Goal: Task Accomplishment & Management: Manage account settings

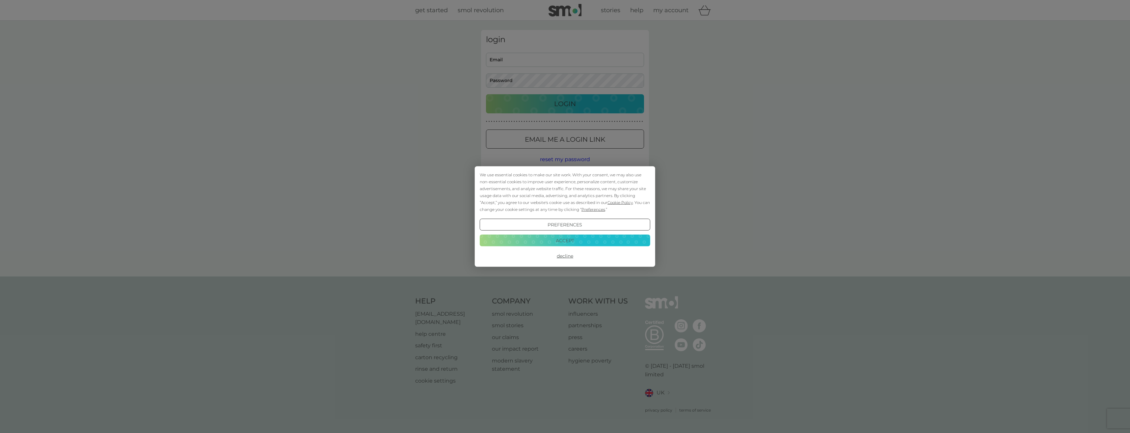
click at [562, 256] on button "Decline" at bounding box center [565, 256] width 171 height 12
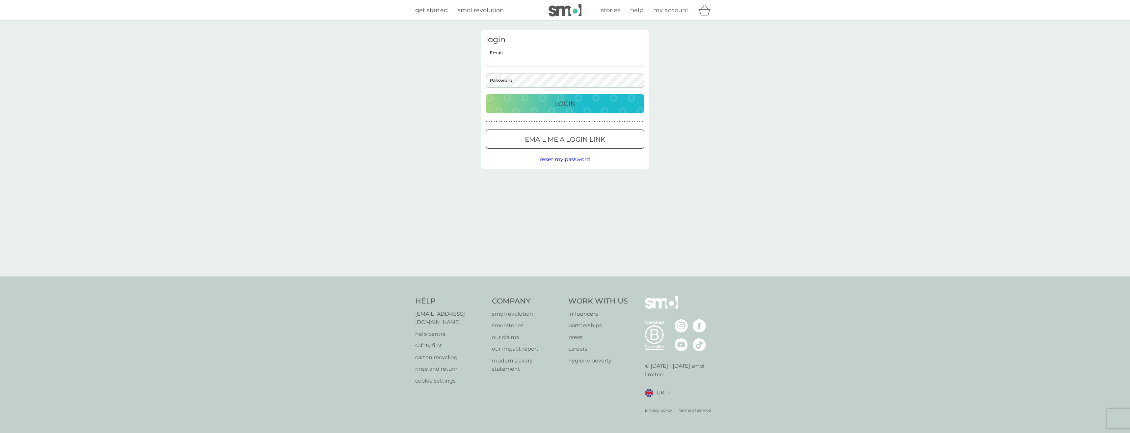
click at [525, 60] on input "Email" at bounding box center [565, 60] width 158 height 14
type input "julie@electricdata.co.uk"
click at [564, 101] on p "Login" at bounding box center [565, 103] width 22 height 11
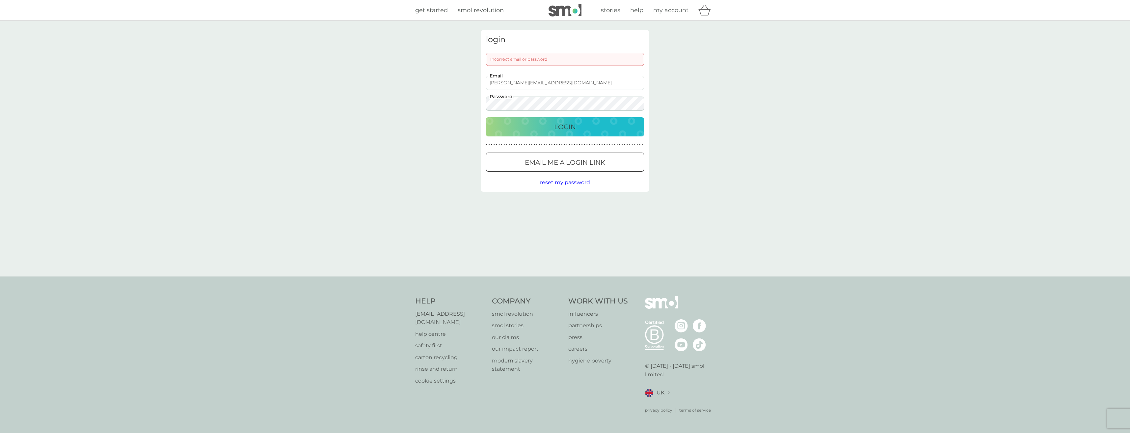
click at [561, 182] on span "reset my password" at bounding box center [565, 182] width 50 height 6
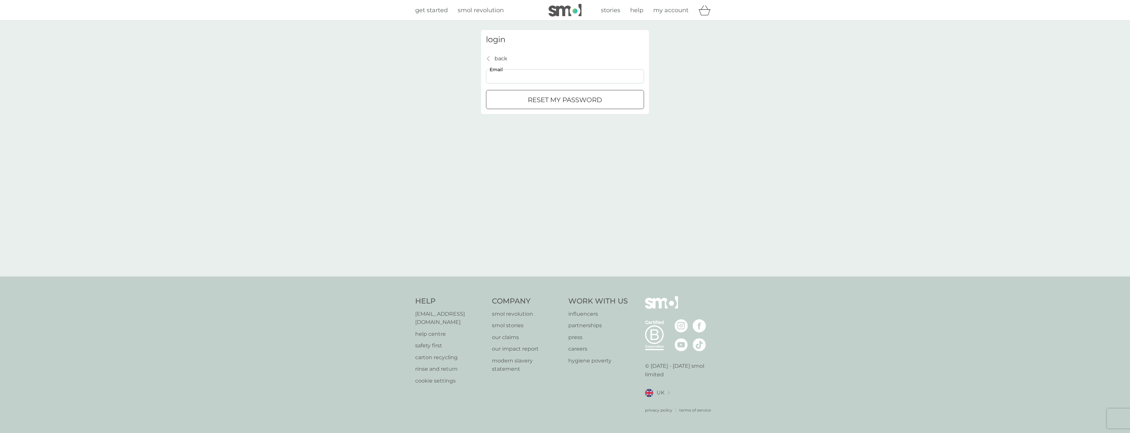
click at [518, 76] on input "Email" at bounding box center [565, 76] width 158 height 14
type input "julie@electricdata.co.uk"
click at [558, 100] on div "submit" at bounding box center [565, 99] width 24 height 7
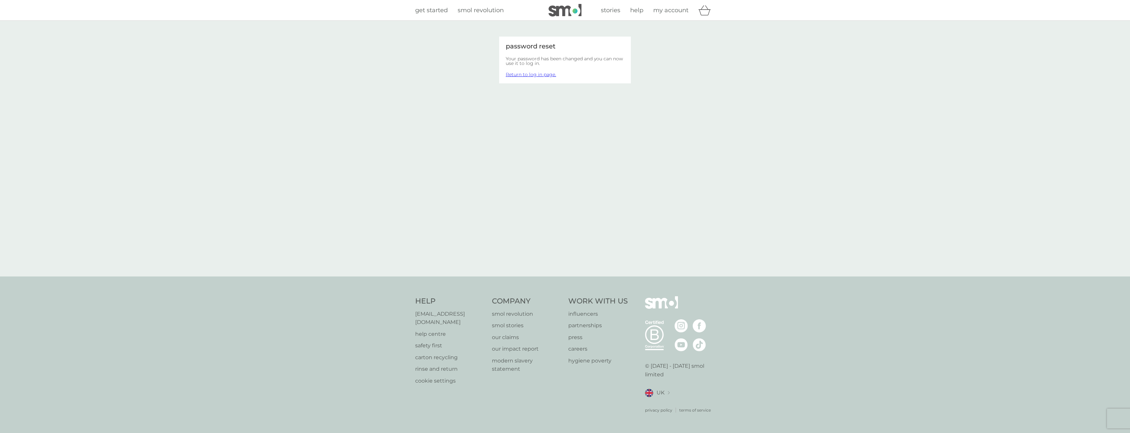
click at [519, 73] on link "Return to log in page." at bounding box center [531, 74] width 50 height 6
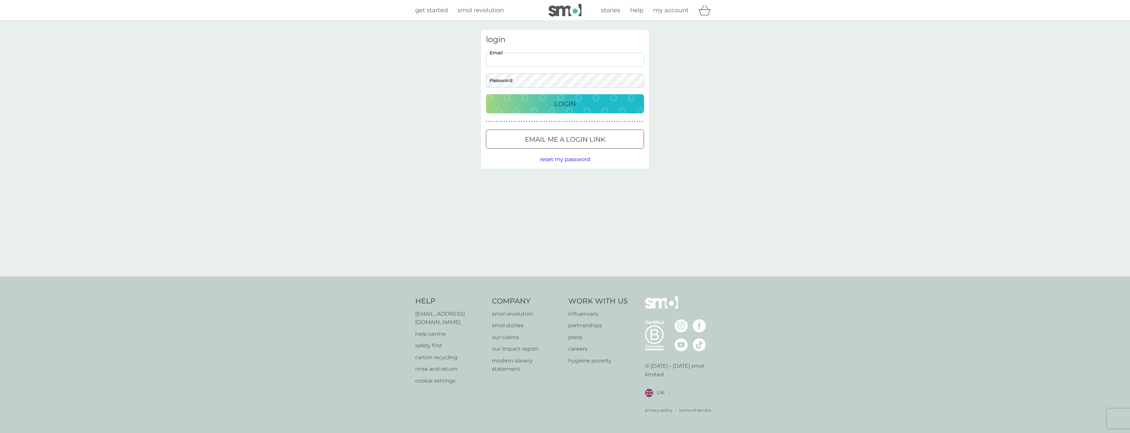
click at [514, 59] on input "Email" at bounding box center [565, 60] width 158 height 14
type input "julie@electricdata.co.uk"
click at [561, 103] on p "Login" at bounding box center [565, 103] width 22 height 11
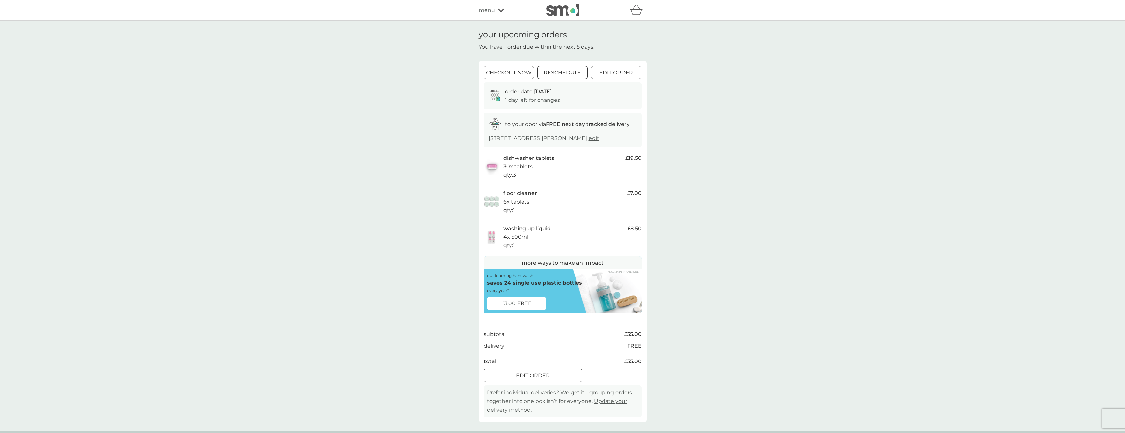
click at [615, 71] on div at bounding box center [617, 72] width 24 height 7
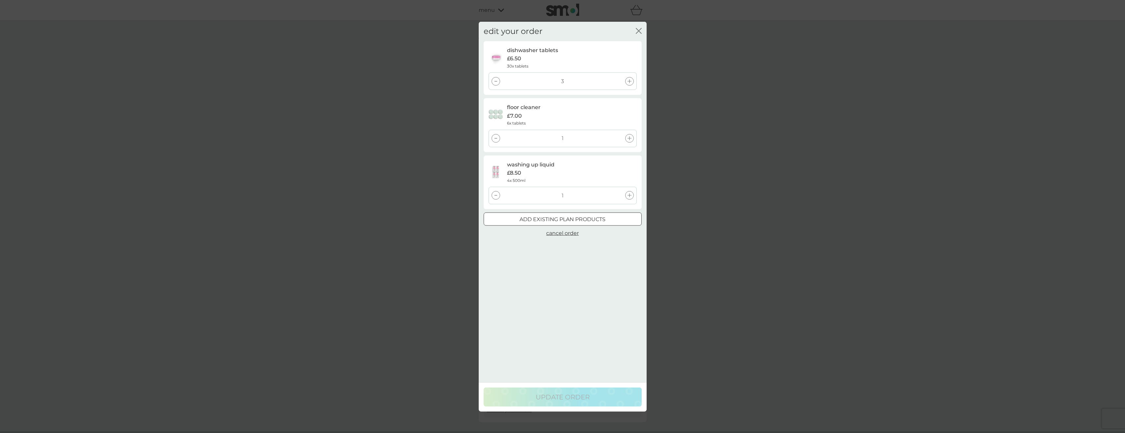
click at [638, 31] on icon "close" at bounding box center [637, 30] width 3 height 5
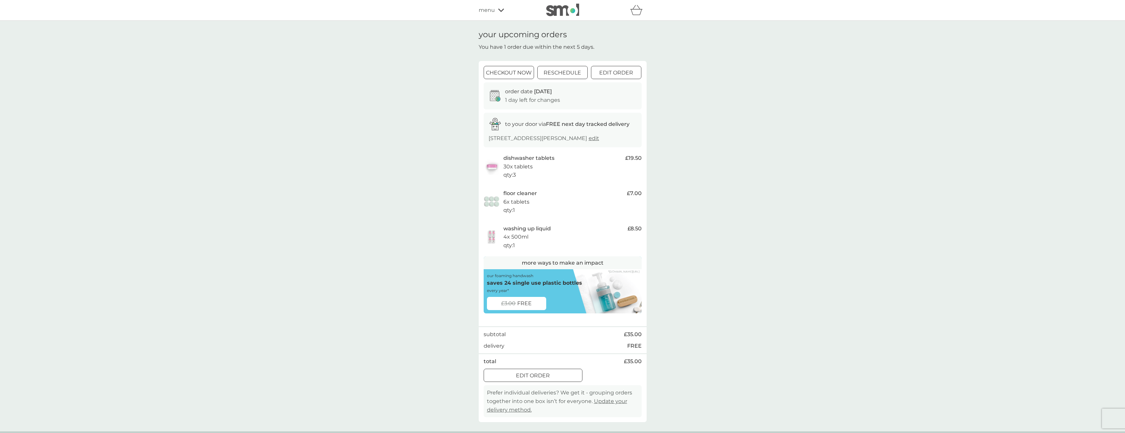
click at [495, 94] on icon at bounding box center [495, 96] width 11 height 12
click at [728, 156] on div "your upcoming orders You have 1 order due within the next 5 days. checkout now …" at bounding box center [562, 226] width 1125 height 410
click at [536, 379] on div at bounding box center [533, 375] width 24 height 7
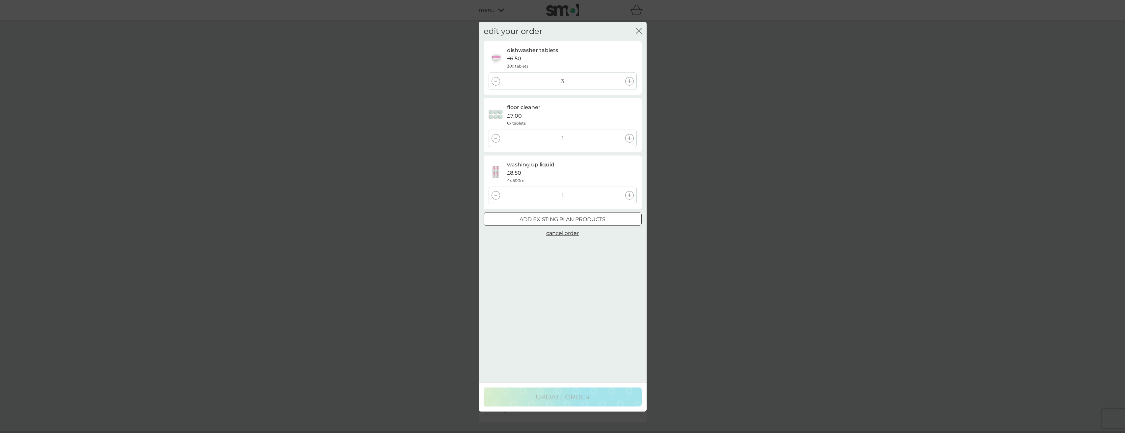
click at [639, 31] on icon "close" at bounding box center [640, 30] width 3 height 5
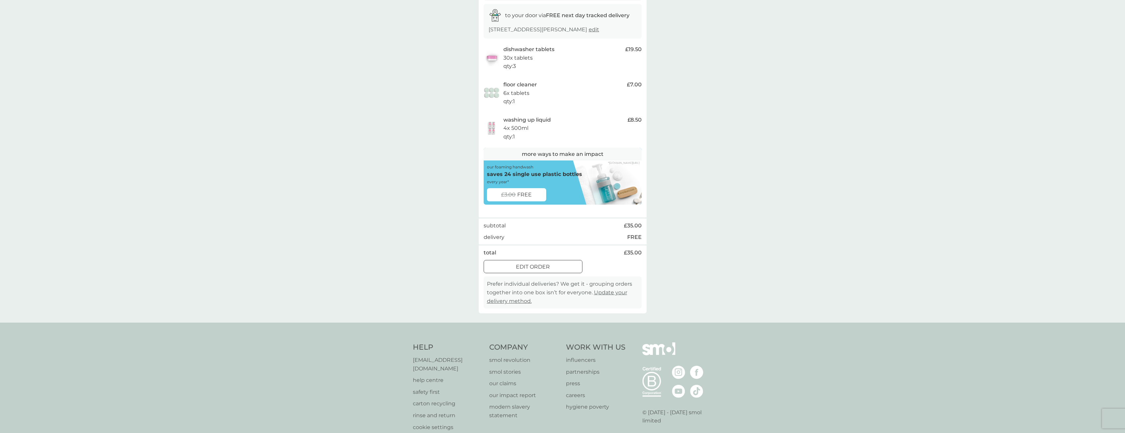
scroll to position [23, 0]
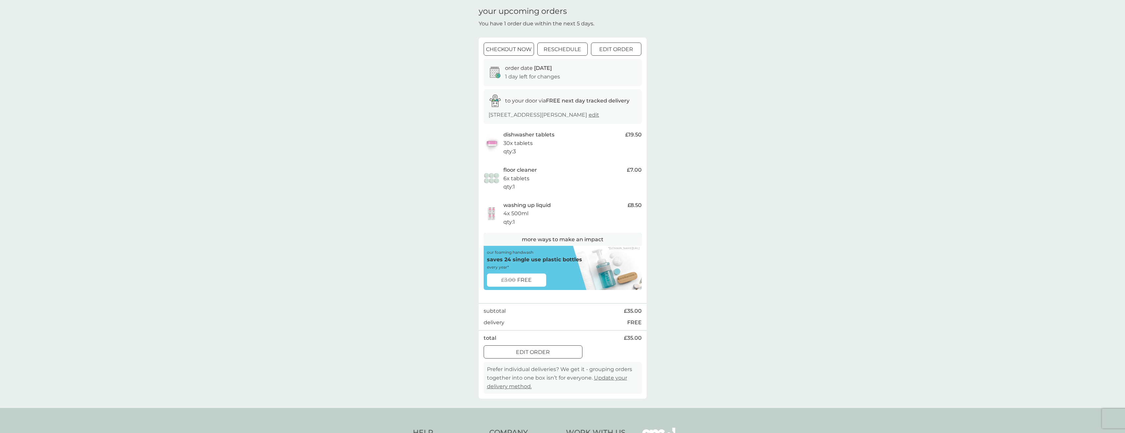
click at [534, 354] on div at bounding box center [533, 351] width 5 height 5
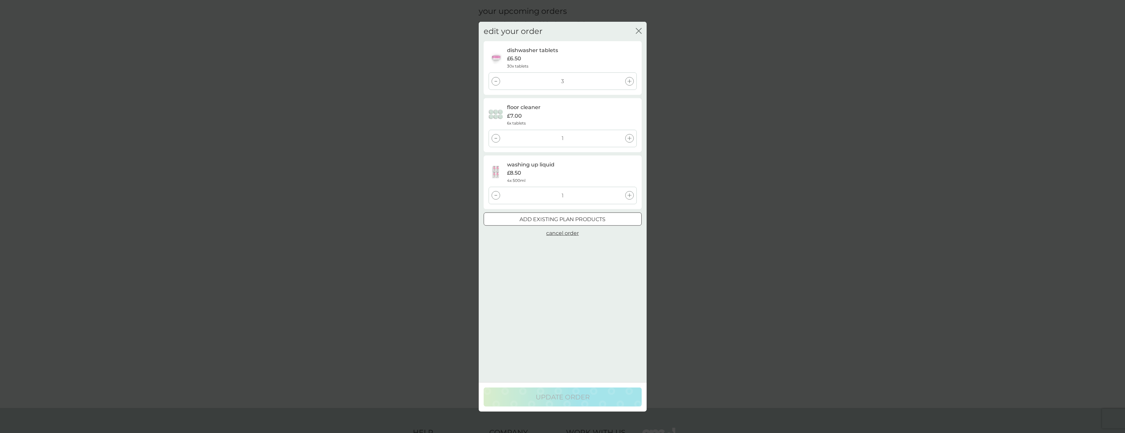
click at [563, 232] on span "cancel order" at bounding box center [562, 233] width 33 height 6
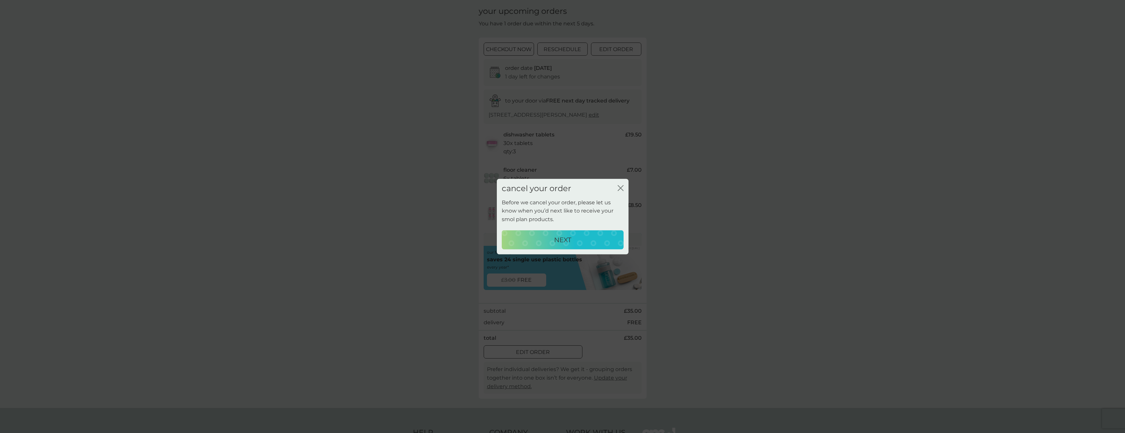
click at [559, 238] on p "NEXT" at bounding box center [562, 239] width 17 height 11
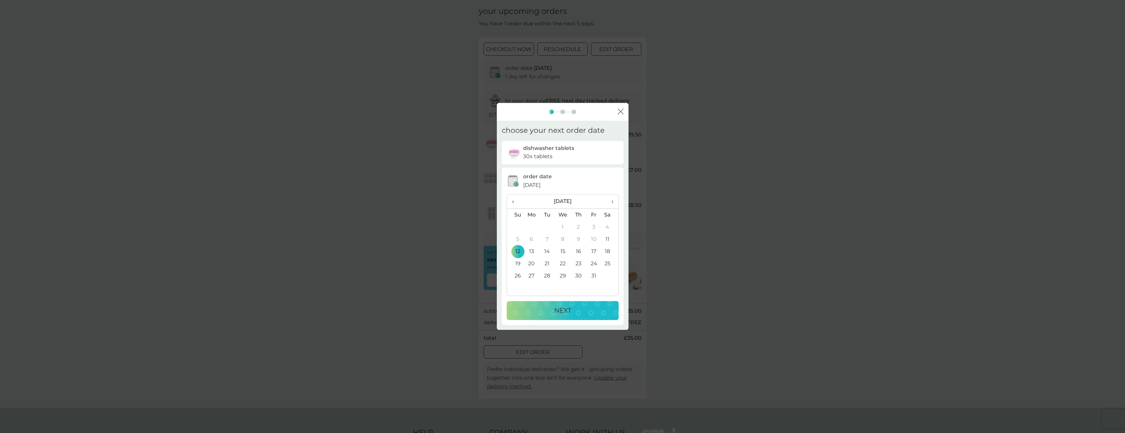
click at [611, 202] on span "›" at bounding box center [610, 202] width 7 height 14
click at [563, 237] on td "10" at bounding box center [563, 239] width 16 height 12
click at [562, 311] on p "NEXT" at bounding box center [562, 310] width 17 height 11
click at [567, 309] on p "NEXT" at bounding box center [562, 310] width 17 height 11
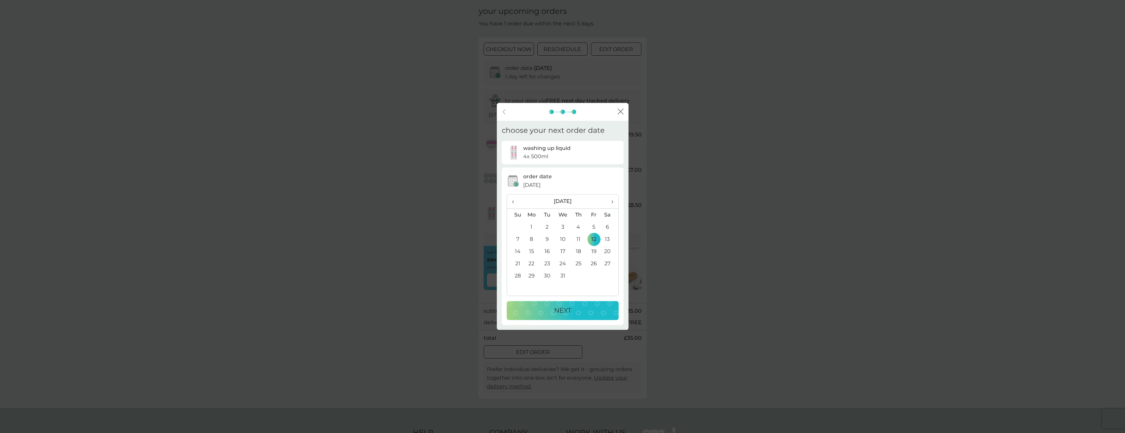
click at [567, 309] on p "NEXT" at bounding box center [562, 310] width 17 height 11
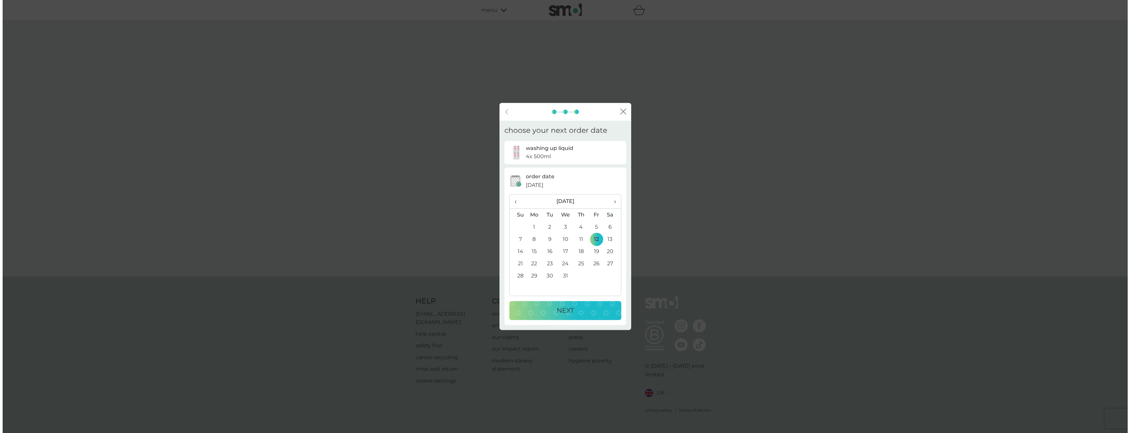
scroll to position [0, 0]
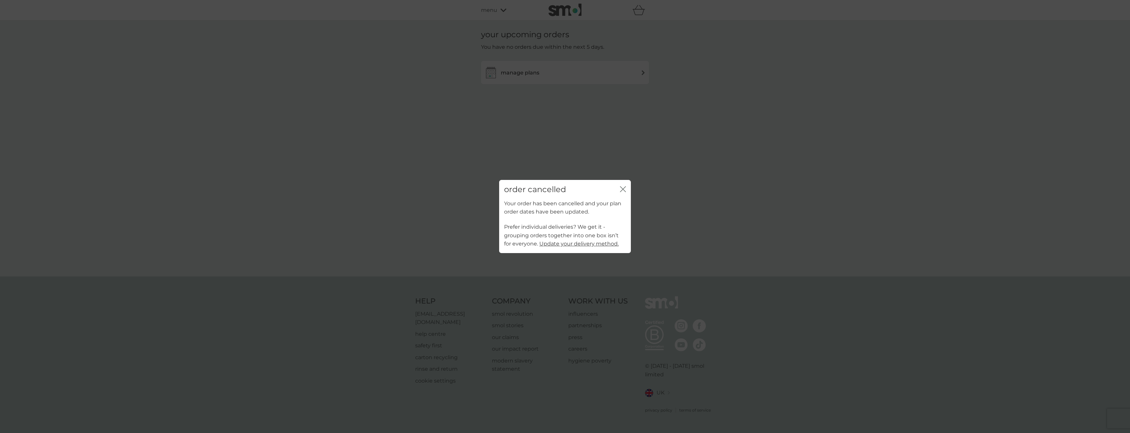
click at [622, 190] on icon "close" at bounding box center [623, 189] width 6 height 6
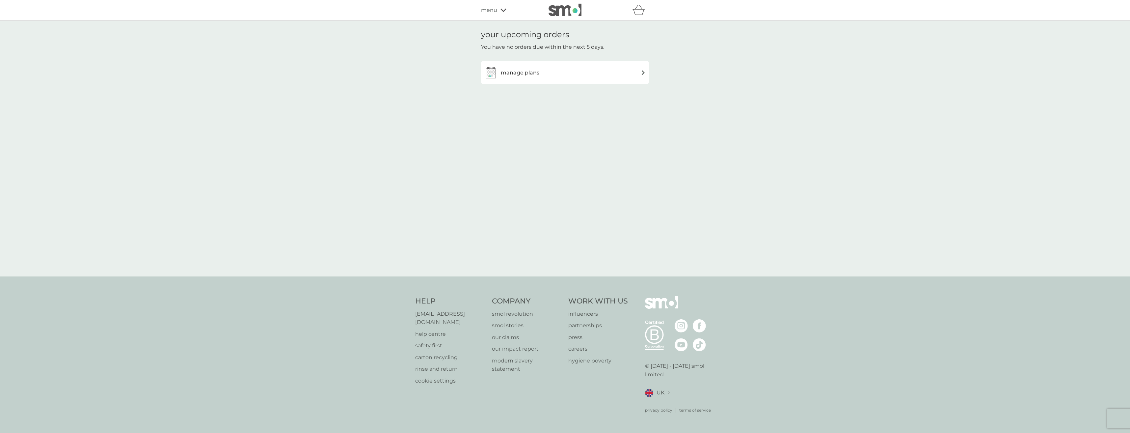
click at [515, 72] on h3 "manage plans" at bounding box center [520, 72] width 39 height 9
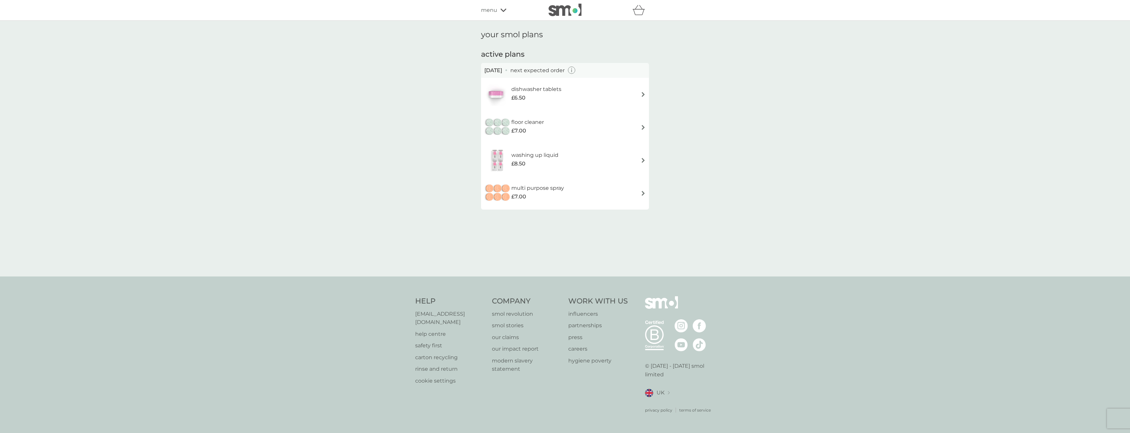
click at [644, 94] on img at bounding box center [643, 94] width 5 height 5
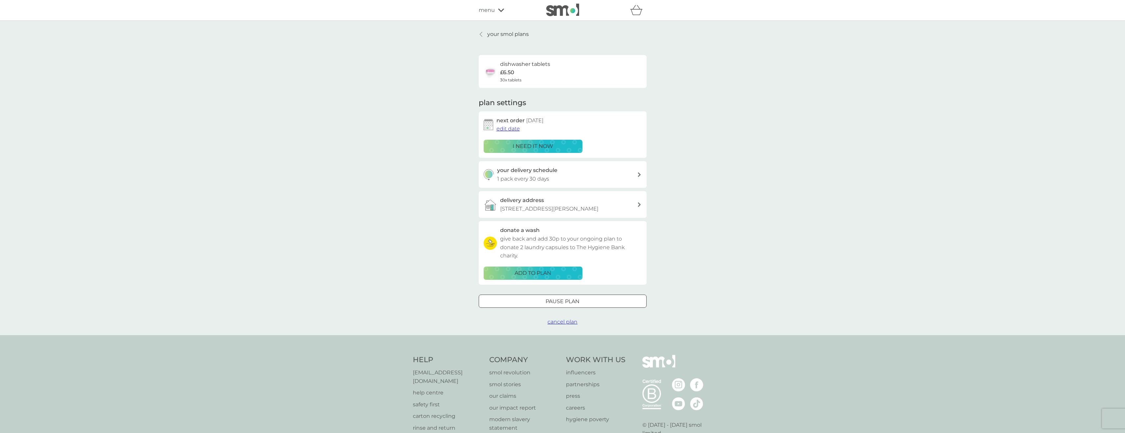
click at [504, 127] on span "edit date" at bounding box center [508, 128] width 23 height 6
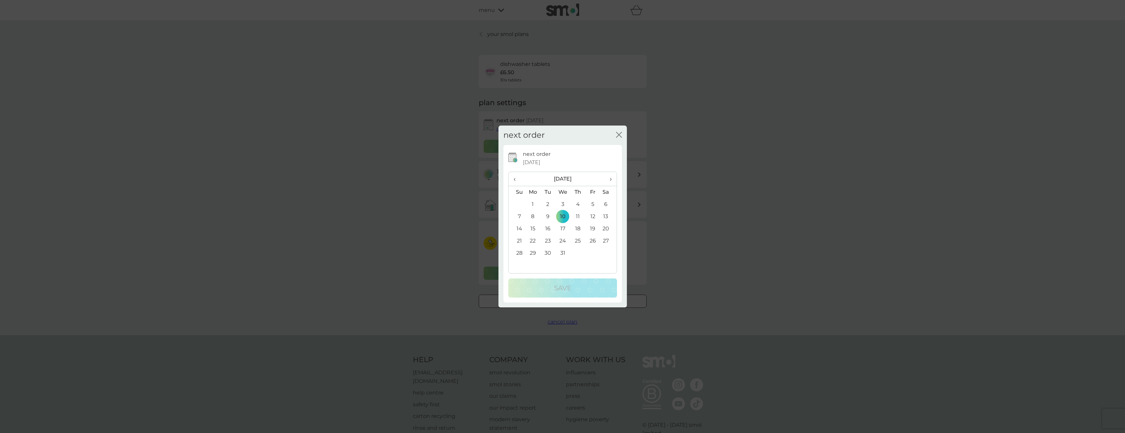
click at [514, 178] on span "‹" at bounding box center [517, 179] width 7 height 14
click at [562, 226] on td "12" at bounding box center [562, 229] width 15 height 12
click at [564, 285] on p "Save" at bounding box center [562, 288] width 17 height 11
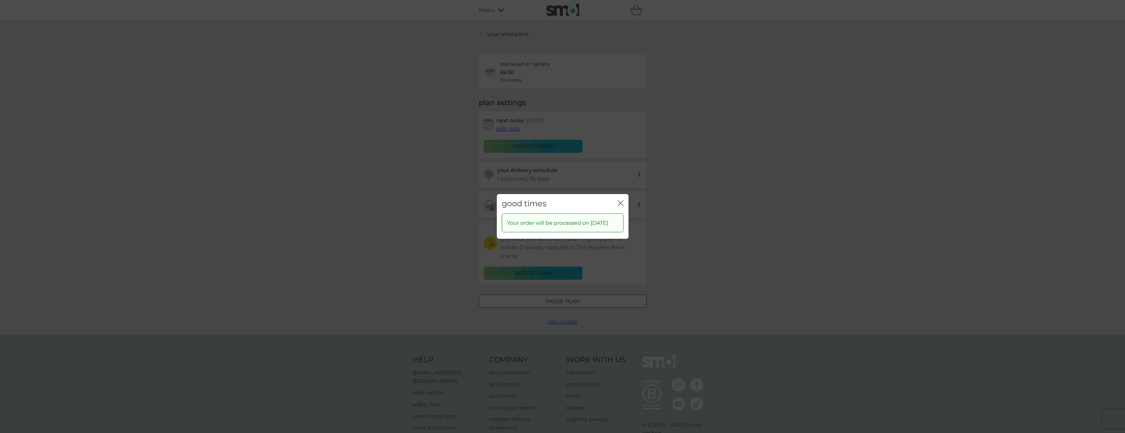
click at [619, 200] on icon "close" at bounding box center [621, 203] width 6 height 6
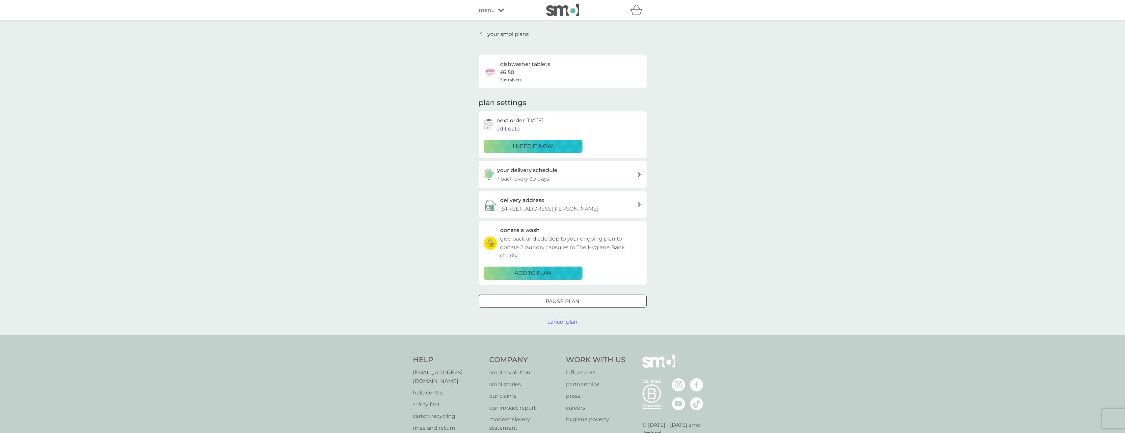
click at [501, 34] on p "your smol plans" at bounding box center [507, 34] width 41 height 9
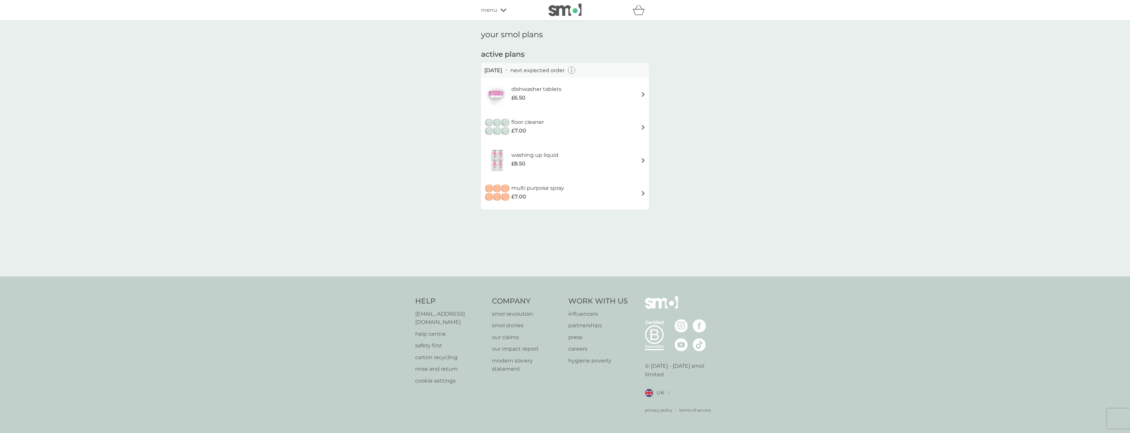
click at [641, 126] on img at bounding box center [643, 127] width 5 height 5
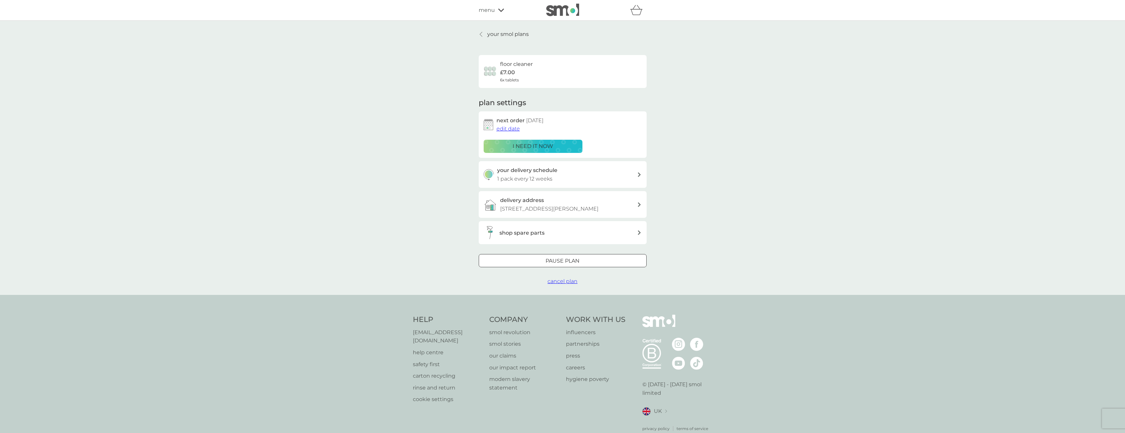
click at [481, 35] on icon at bounding box center [481, 34] width 2 height 5
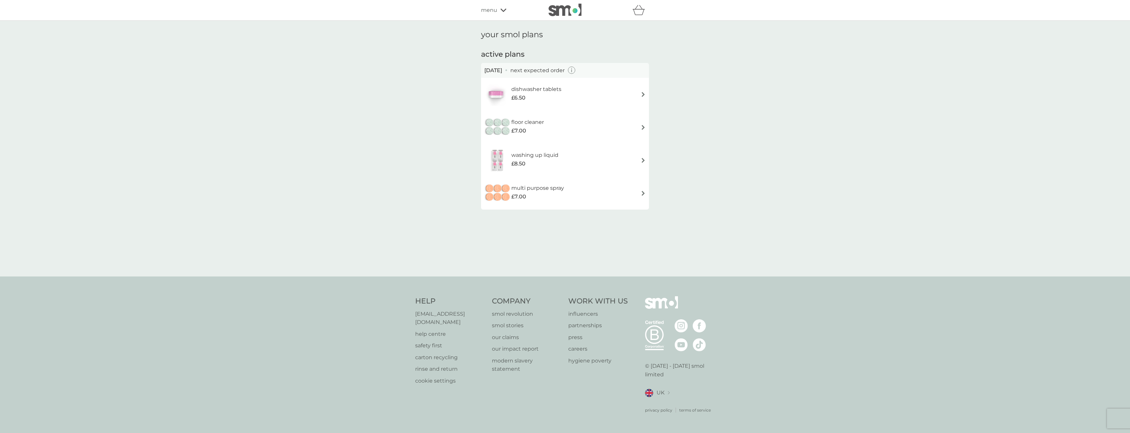
click at [641, 160] on img at bounding box center [643, 160] width 5 height 5
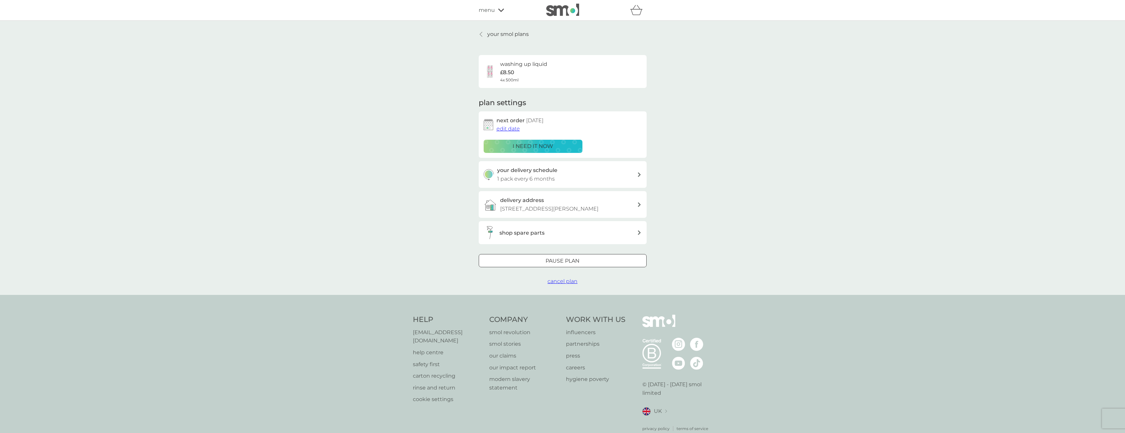
click at [481, 32] on icon at bounding box center [481, 34] width 3 height 5
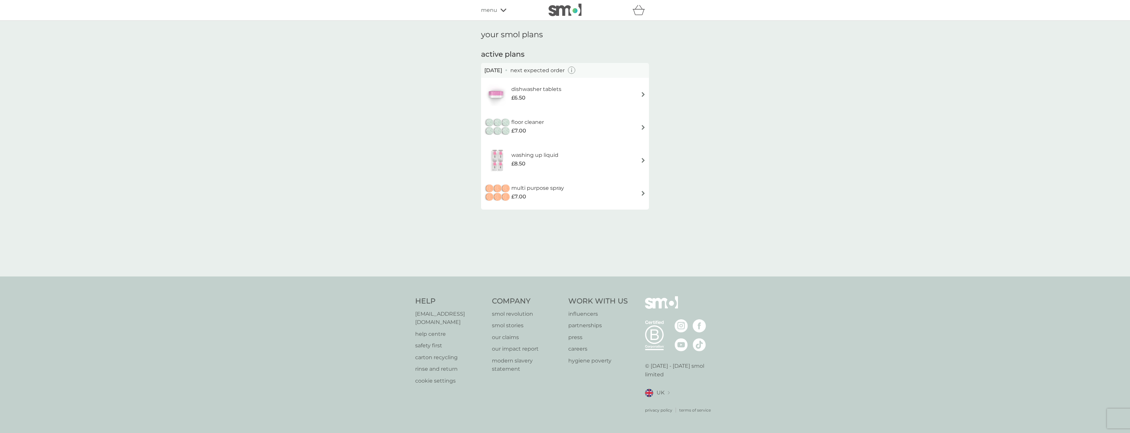
click at [641, 191] on img at bounding box center [643, 193] width 5 height 5
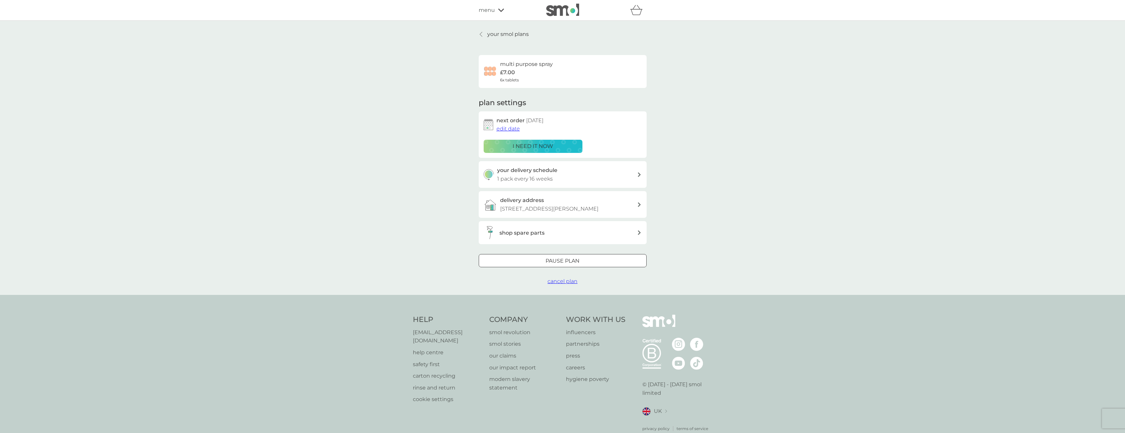
click at [506, 33] on p "your smol plans" at bounding box center [507, 34] width 41 height 9
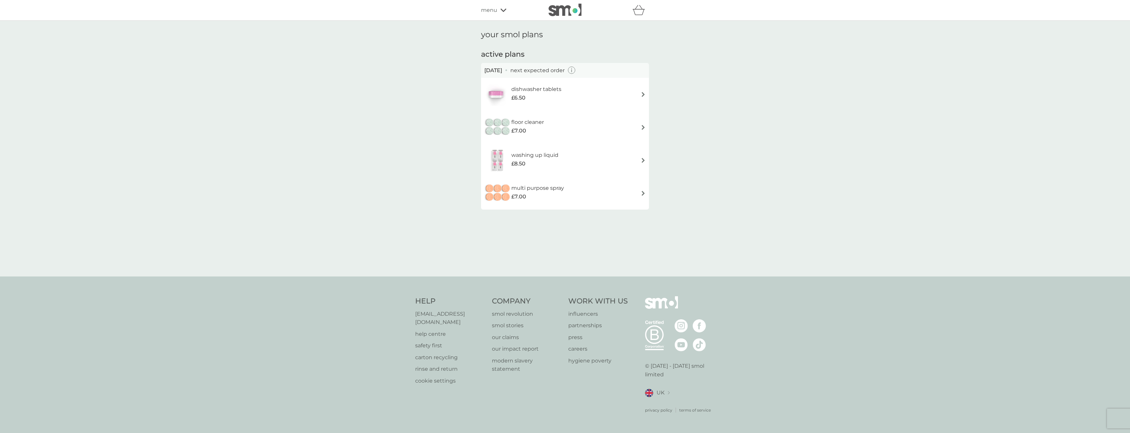
click at [502, 10] on icon at bounding box center [504, 10] width 6 height 4
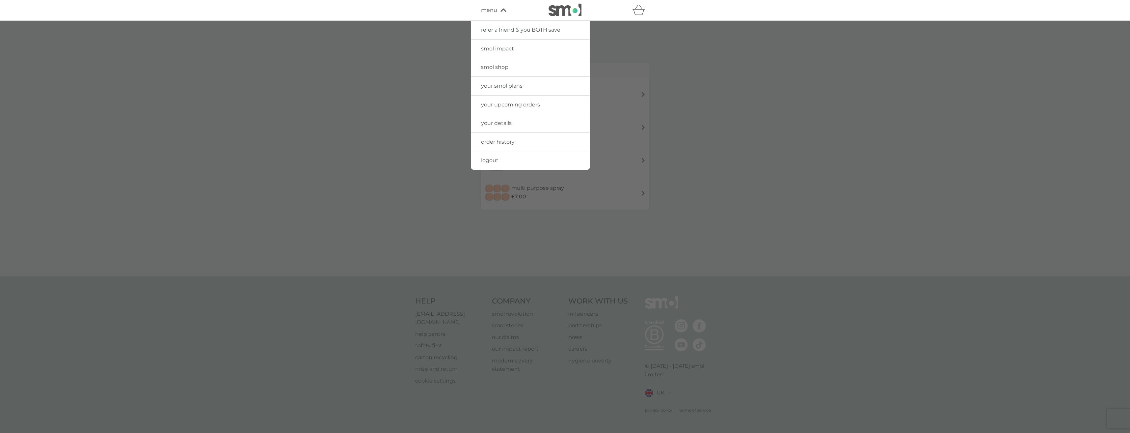
click at [486, 160] on span "logout" at bounding box center [489, 160] width 17 height 6
